Goal: Transaction & Acquisition: Subscribe to service/newsletter

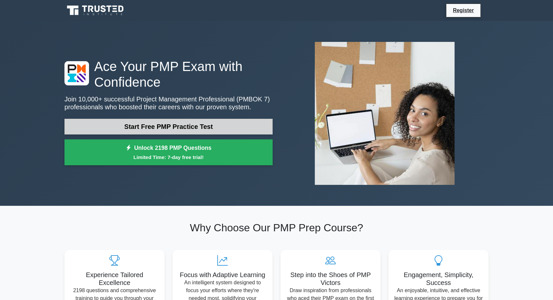
click at [192, 126] on link "Start Free PMP Practice Test" at bounding box center [168, 127] width 208 height 16
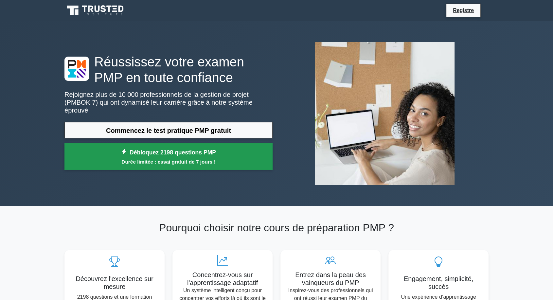
click at [198, 149] on font "Débloquez 2198 questions PMP" at bounding box center [172, 152] width 86 height 7
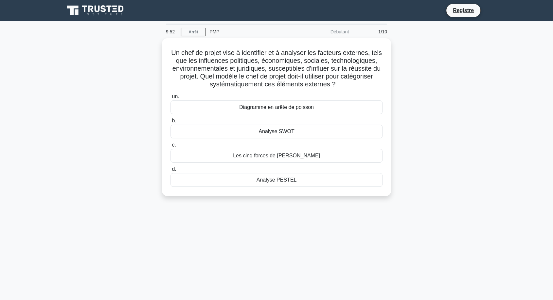
click at [412, 59] on div "Un chef de projet vise à identifier et à analyser les facteurs externes, tels q…" at bounding box center [276, 120] width 432 height 165
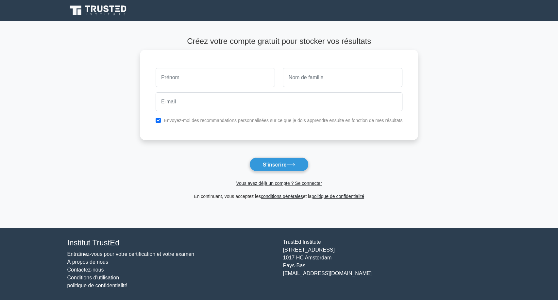
click at [217, 79] on input "text" at bounding box center [216, 77] width 120 height 19
type input "TCHUENTE WAFO"
click at [319, 77] on input "text" at bounding box center [343, 77] width 120 height 19
click at [221, 82] on input "TCHUENTE WAFO" at bounding box center [216, 77] width 120 height 19
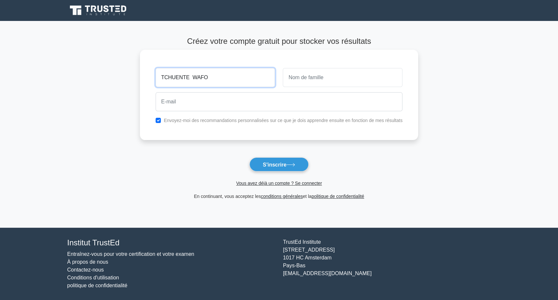
click at [221, 82] on input "TCHUENTE WAFO" at bounding box center [216, 77] width 120 height 19
type input "Nadège"
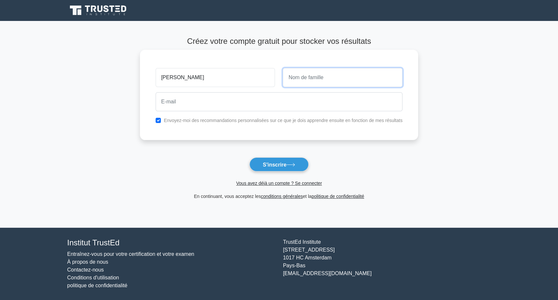
paste input "TCHUENTE WAFO"
type input "TCHUENTE WAFO"
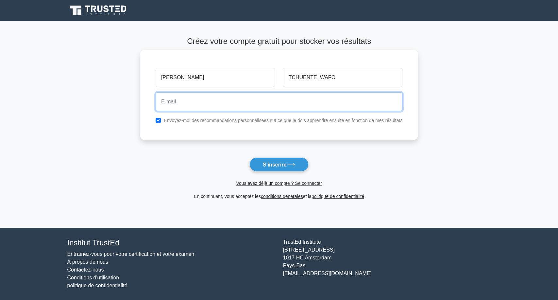
click at [206, 104] on input "email" at bounding box center [279, 101] width 247 height 19
type input "mbiandjeunadege@gmail.com"
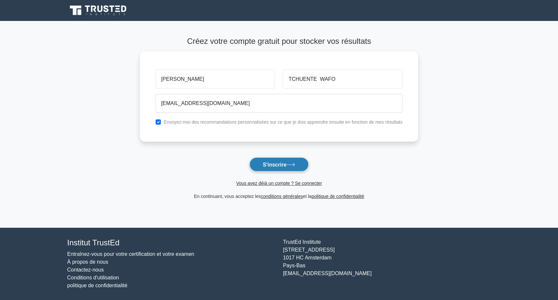
click at [282, 165] on font "S'inscrire" at bounding box center [275, 165] width 24 height 6
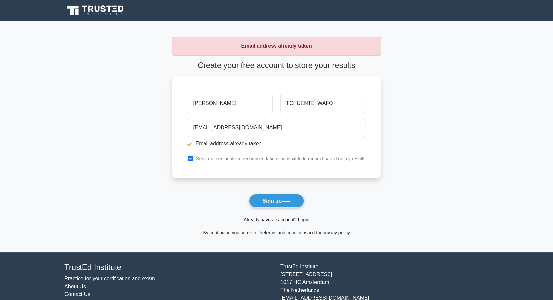
click at [281, 220] on link "Already have an account? Login" at bounding box center [276, 219] width 65 height 5
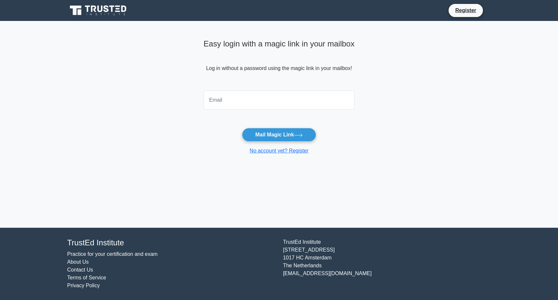
click at [267, 98] on input "email" at bounding box center [279, 100] width 151 height 19
type input "[EMAIL_ADDRESS][DOMAIN_NAME]"
click at [278, 133] on button "Mail Magic Link" at bounding box center [279, 135] width 74 height 14
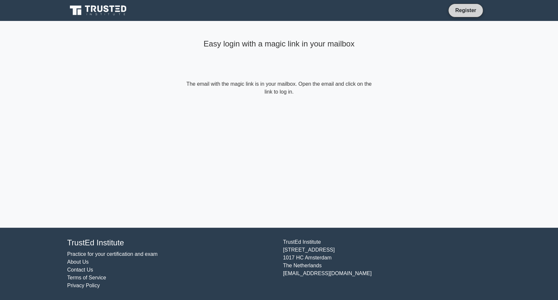
click at [457, 11] on link "Register" at bounding box center [465, 10] width 29 height 8
